Goal: Check status: Check status

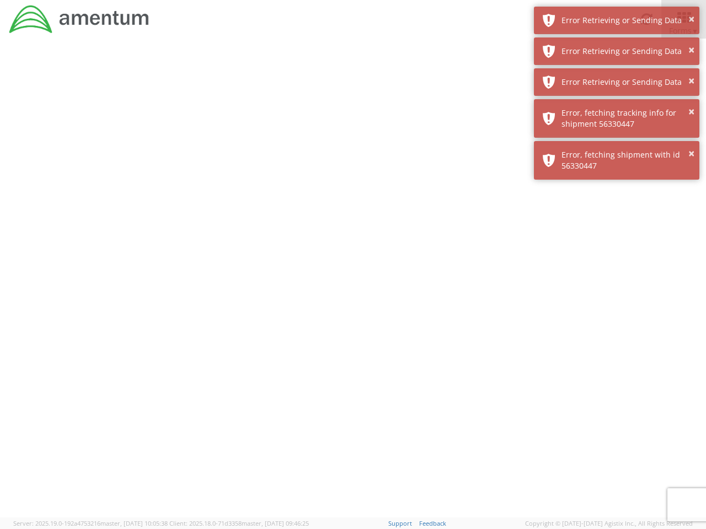
click at [353, 284] on div at bounding box center [353, 278] width 706 height 479
click at [616, 20] on div "Error Retrieving or Sending Data" at bounding box center [626, 20] width 130 height 11
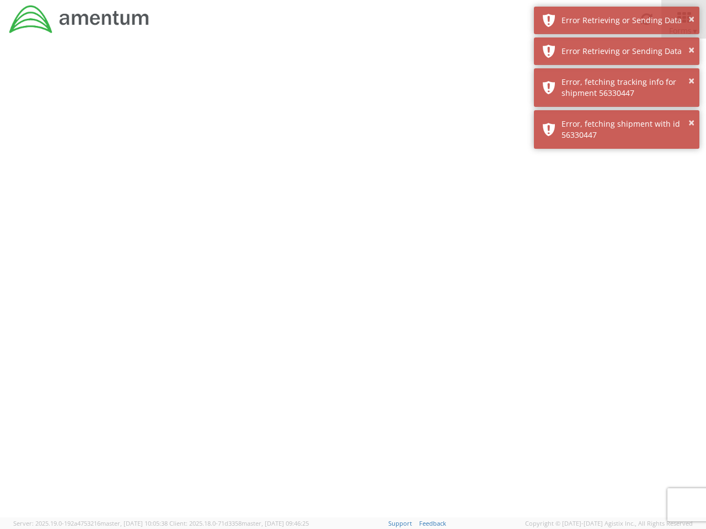
click at [616, 51] on div "Error Retrieving or Sending Data" at bounding box center [626, 51] width 130 height 11
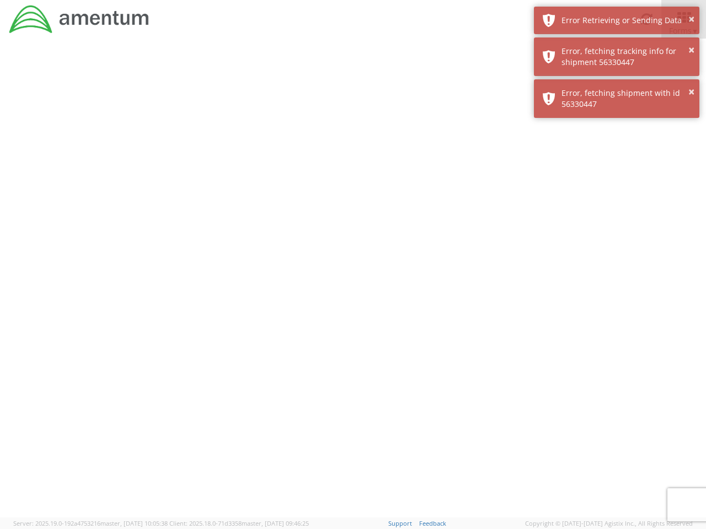
click at [616, 82] on div "× Error, fetching shipment with id 56330447" at bounding box center [616, 98] width 165 height 39
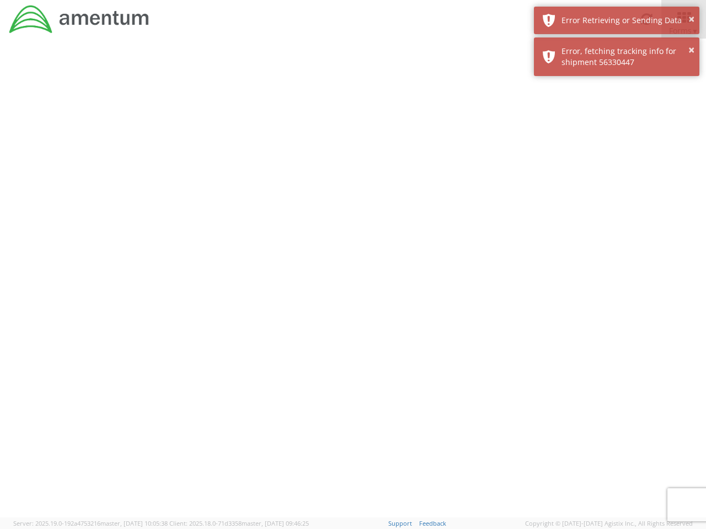
click at [616, 119] on div at bounding box center [353, 278] width 706 height 479
click at [616, 160] on div at bounding box center [353, 278] width 706 height 479
